Goal: Download file/media

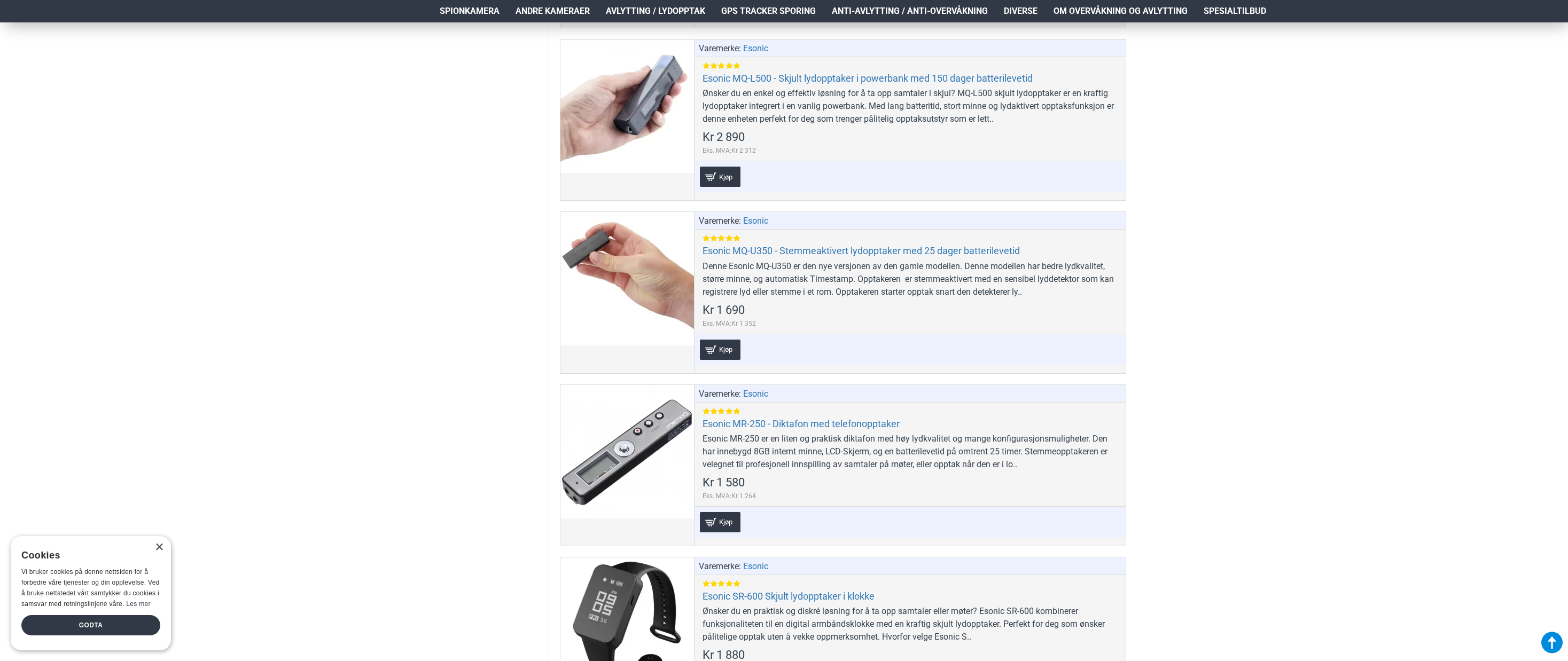
scroll to position [988, 0]
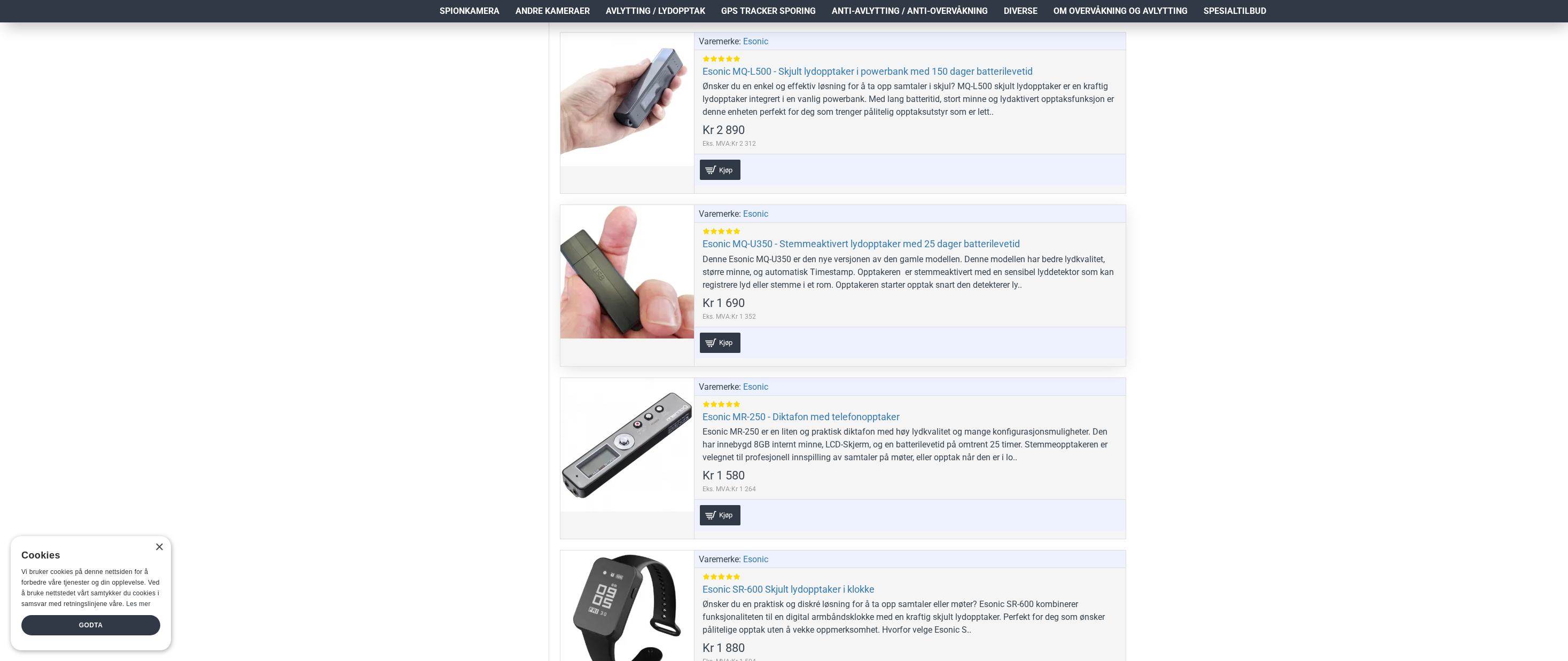
click at [655, 266] on div at bounding box center [627, 271] width 134 height 134
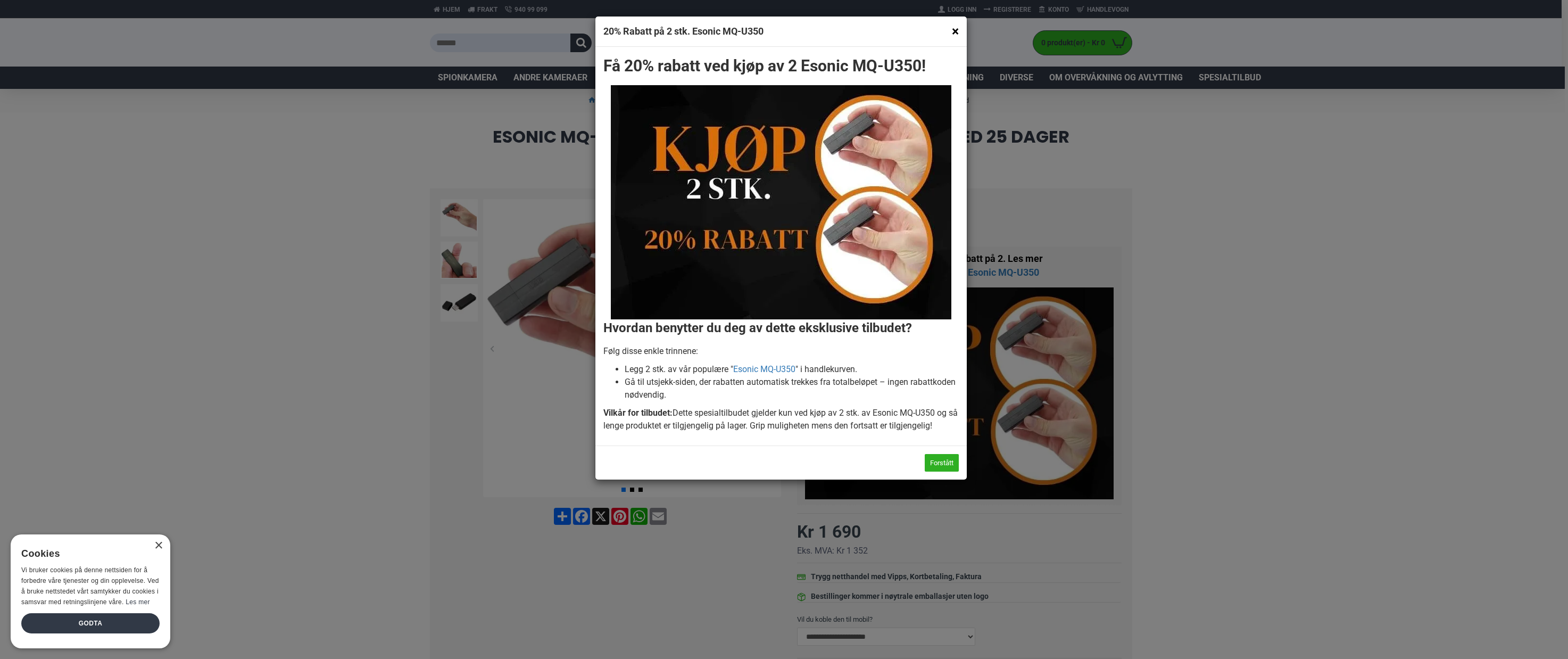
click at [953, 29] on button "×" at bounding box center [955, 31] width 7 height 13
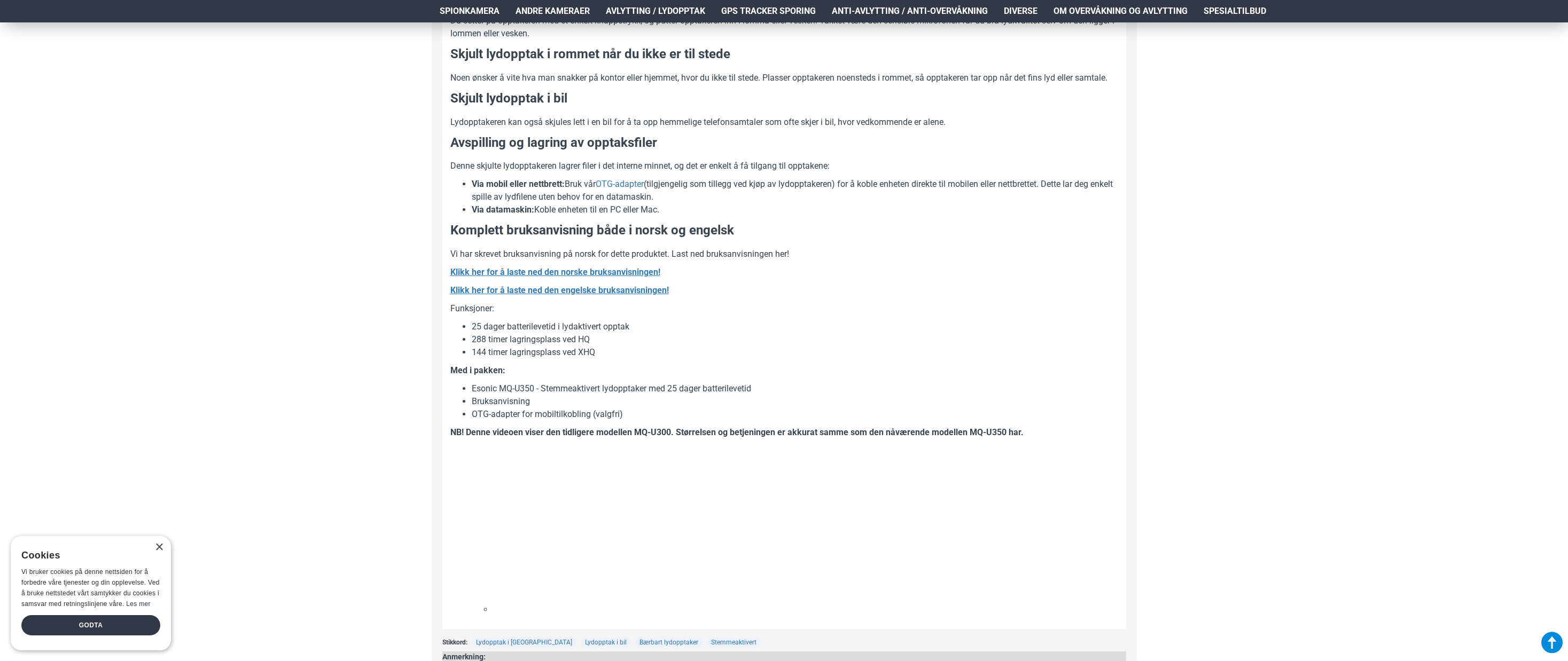
scroll to position [1345, 0]
click at [541, 269] on b "Klikk her for å laste ned den norske bruksanvisningen!" at bounding box center [555, 269] width 210 height 10
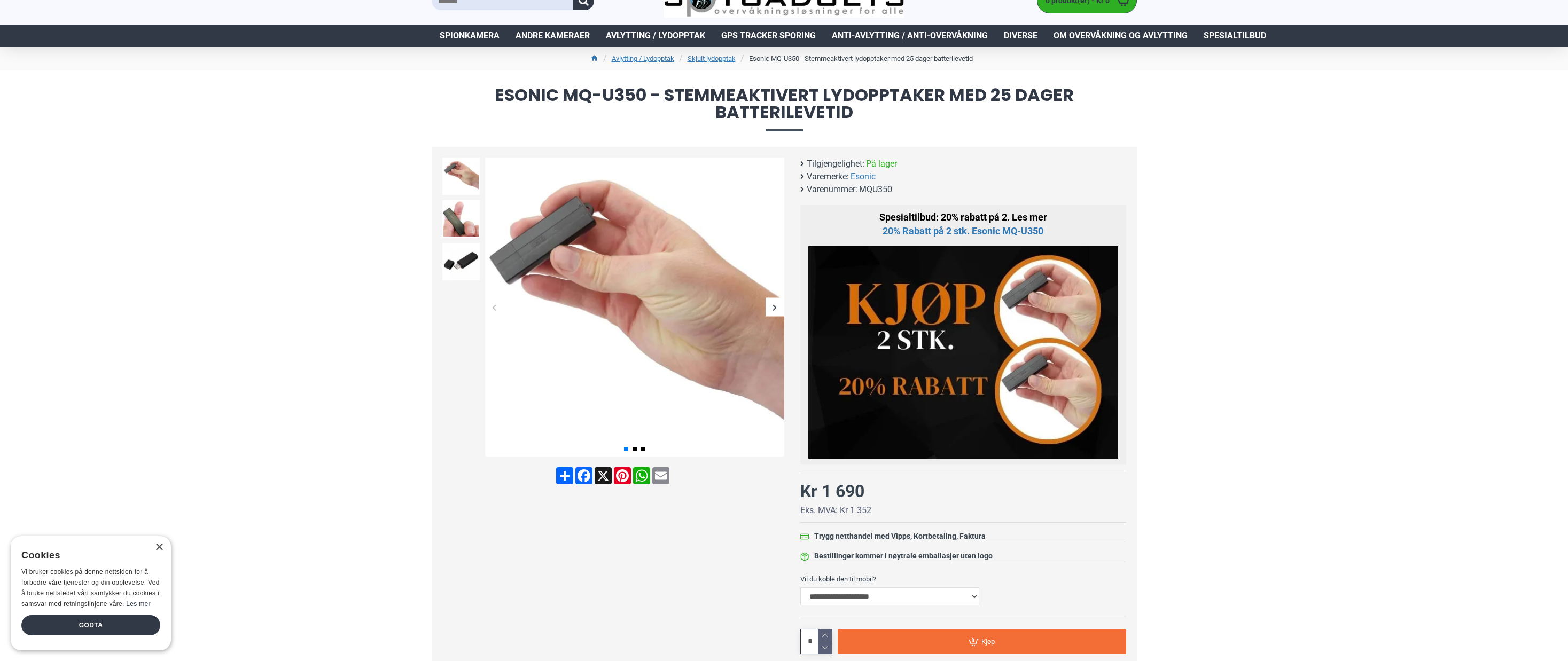
scroll to position [39, 0]
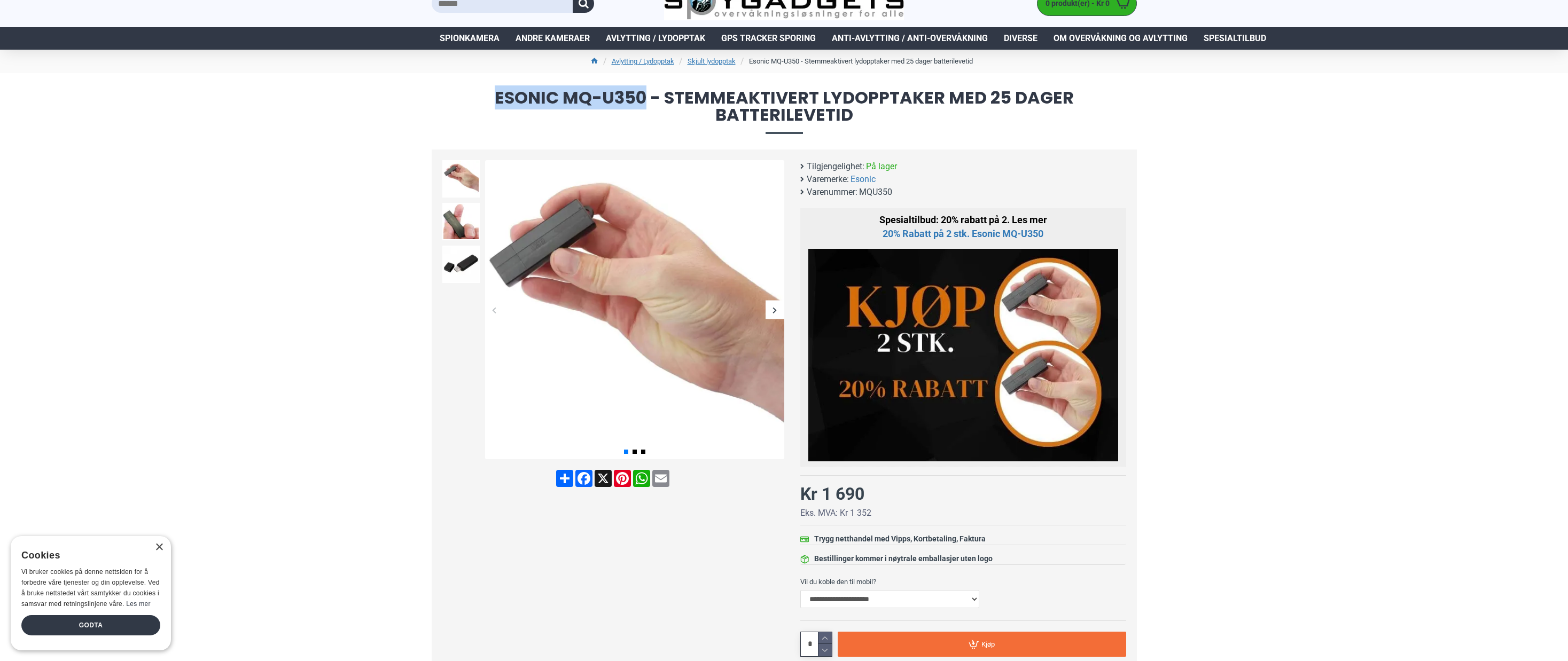
drag, startPoint x: 502, startPoint y: 95, endPoint x: 639, endPoint y: 93, distance: 137.0
click at [645, 92] on span "Esonic MQ-U350 - Stemmeaktivert lydopptaker med 25 dager batterilevetid" at bounding box center [784, 111] width 705 height 44
copy span "Esonic MQ-U350"
